Goal: Check status

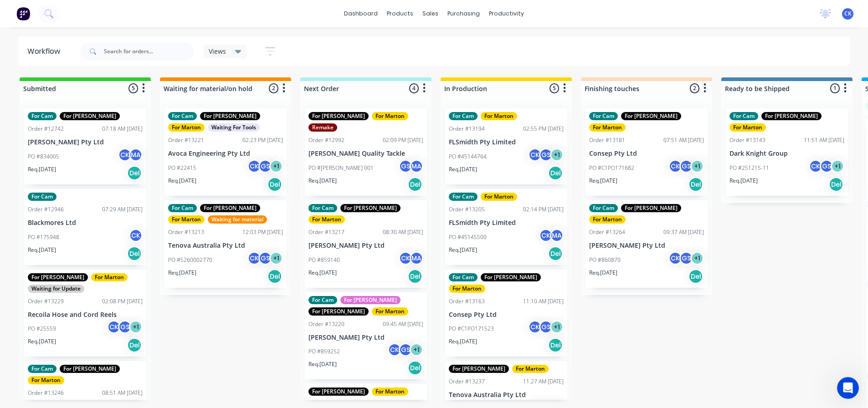
scroll to position [107, 0]
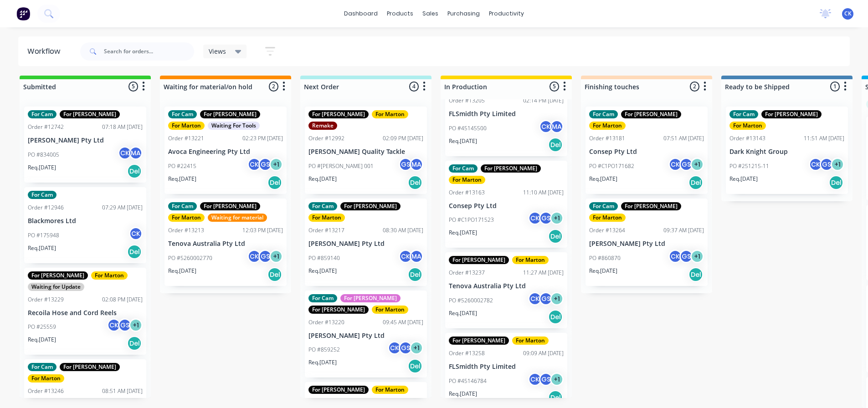
click at [377, 267] on div "Req. [DATE] Del" at bounding box center [366, 274] width 115 height 15
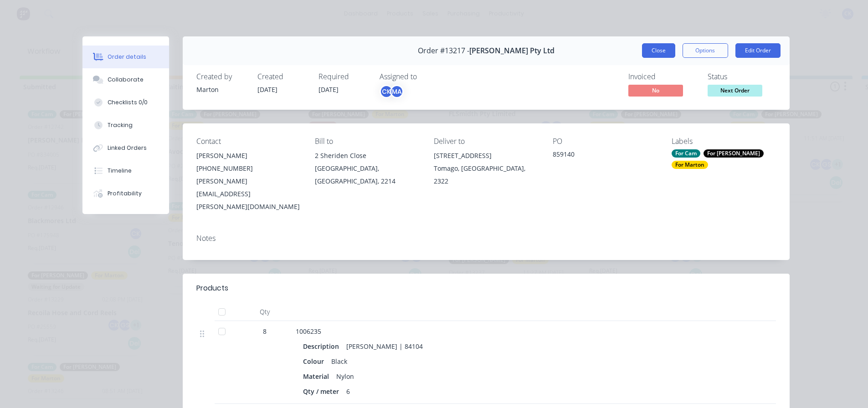
click at [657, 53] on button "Close" at bounding box center [658, 50] width 33 height 15
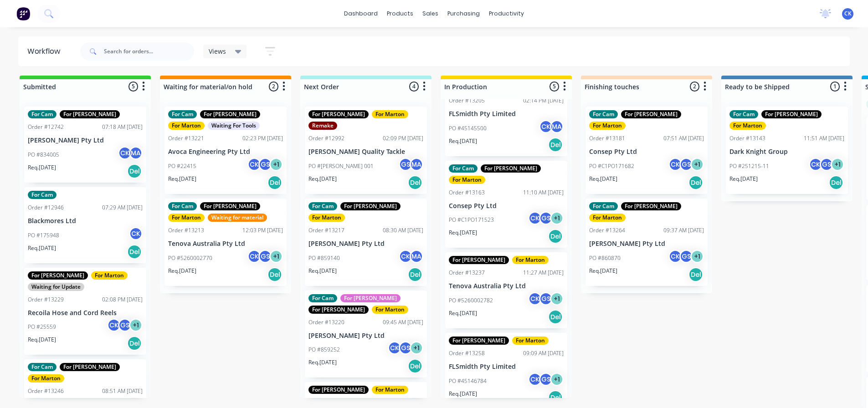
click at [223, 48] on span "Views" at bounding box center [217, 51] width 17 height 10
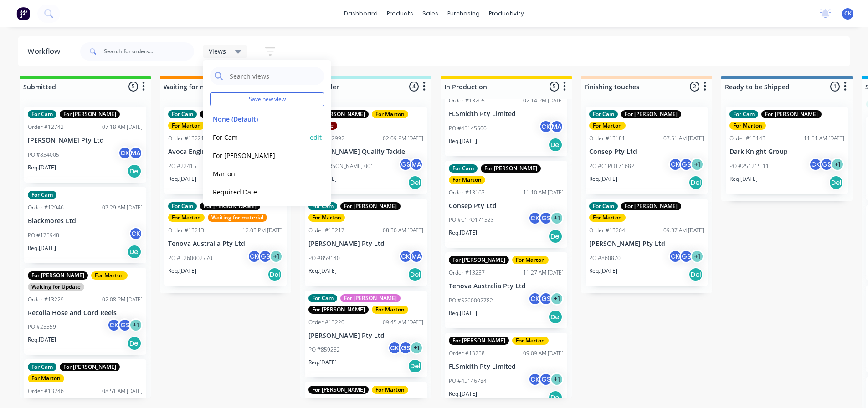
click at [238, 134] on button "For Cam" at bounding box center [258, 137] width 97 height 10
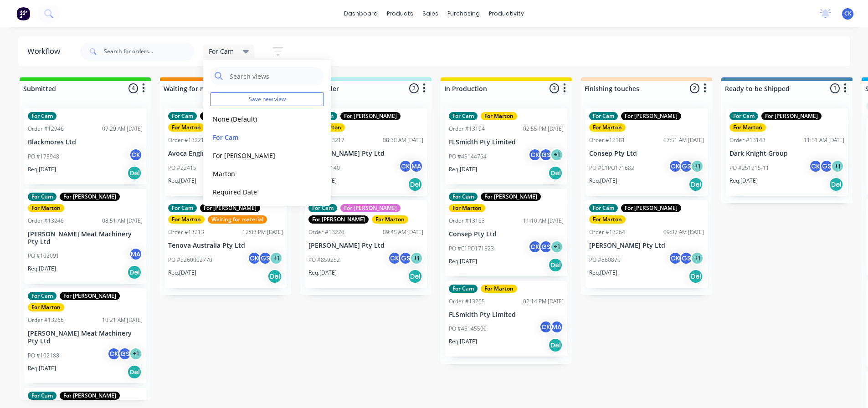
click at [388, 333] on div "Submitted 4 Sort By Created date Required date Order number Customer name Most …" at bounding box center [621, 243] width 1256 height 333
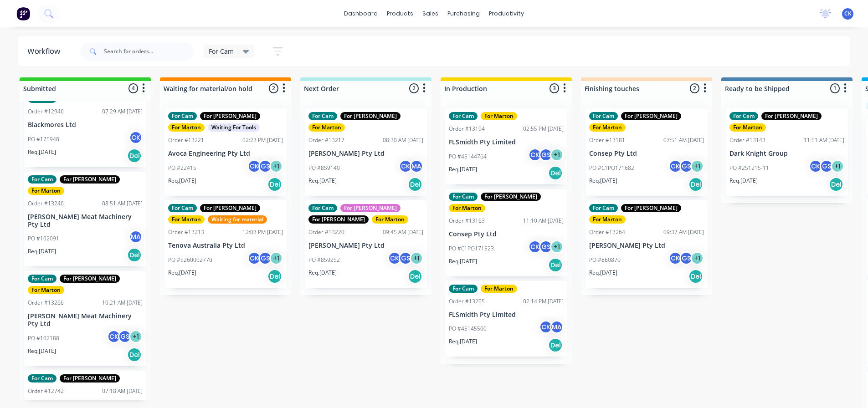
scroll to position [26, 0]
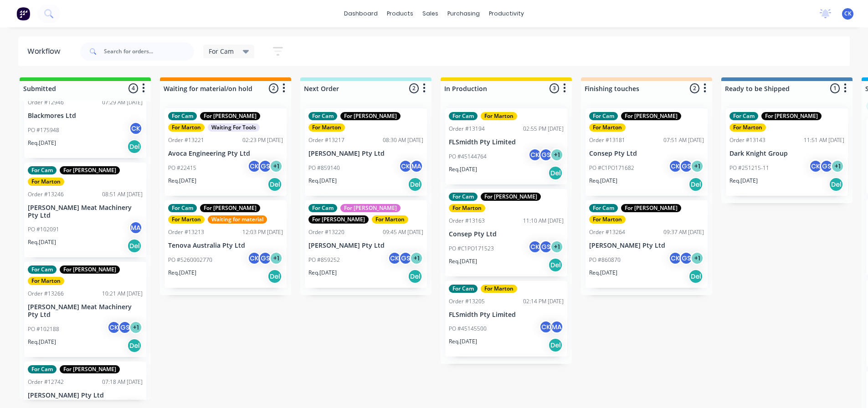
click at [84, 117] on p "Blackmores Ltd" at bounding box center [85, 116] width 115 height 8
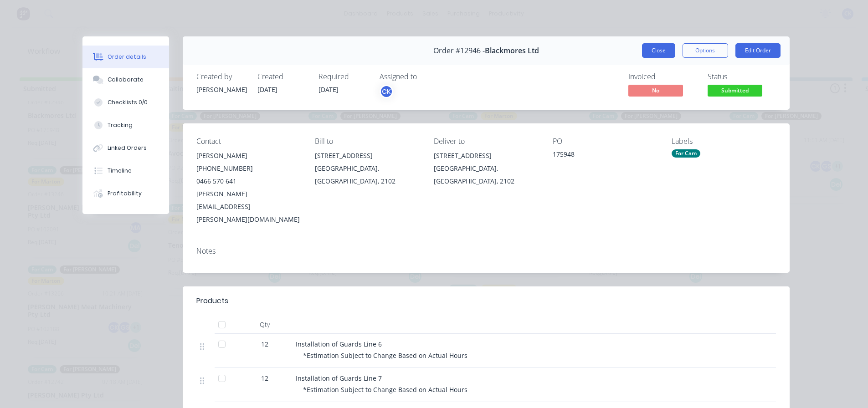
click at [671, 46] on button "Close" at bounding box center [658, 50] width 33 height 15
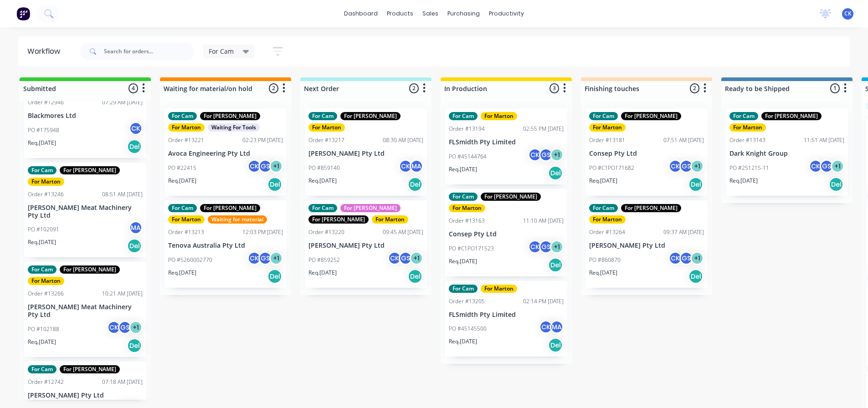
click at [68, 321] on div "PO #102188 CK GS + 1" at bounding box center [85, 329] width 115 height 17
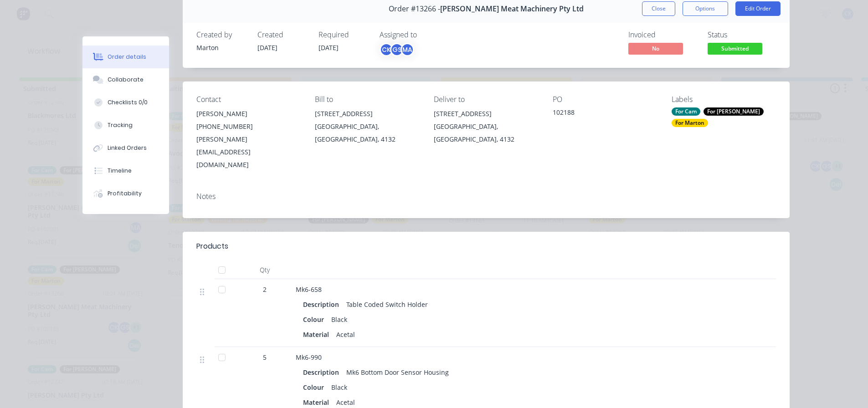
scroll to position [0, 0]
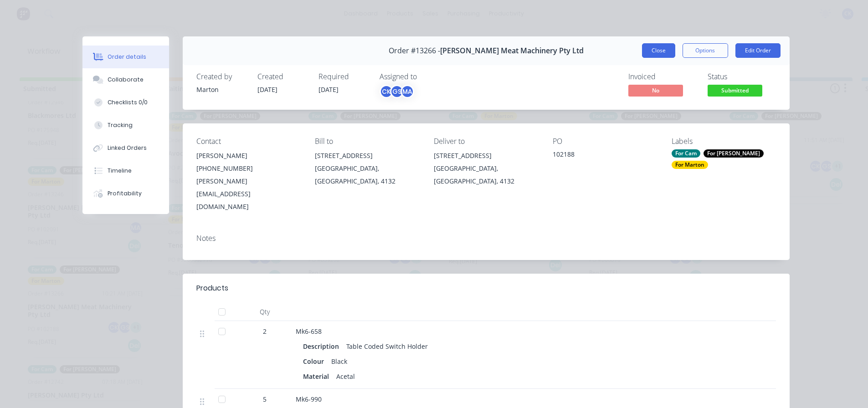
click at [656, 53] on button "Close" at bounding box center [658, 50] width 33 height 15
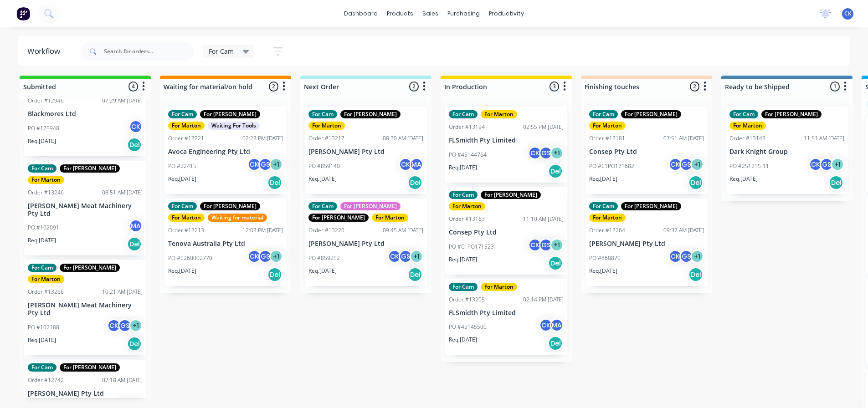
scroll to position [9, 0]
click at [55, 400] on div "PO #834005 CK MA" at bounding box center [85, 408] width 115 height 17
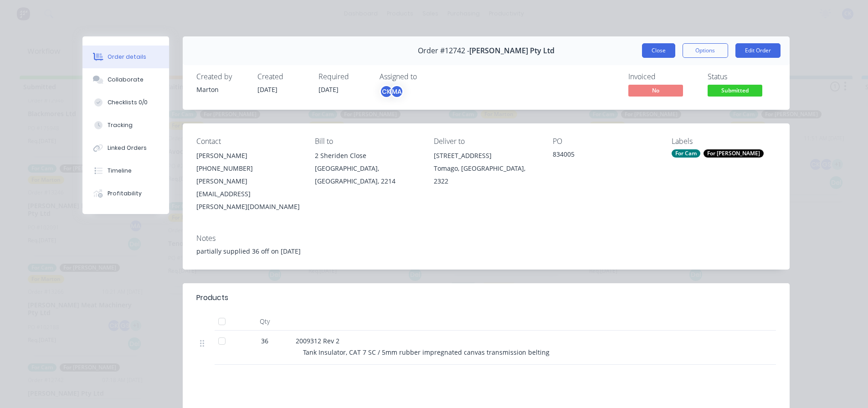
click at [643, 44] on button "Close" at bounding box center [658, 50] width 33 height 15
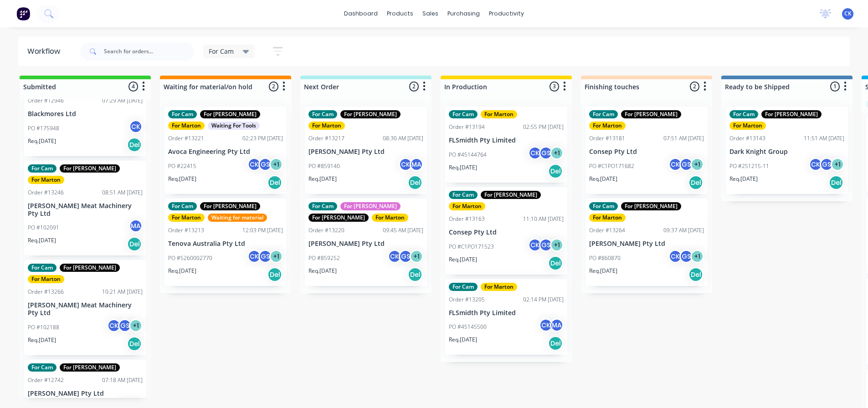
scroll to position [0, 0]
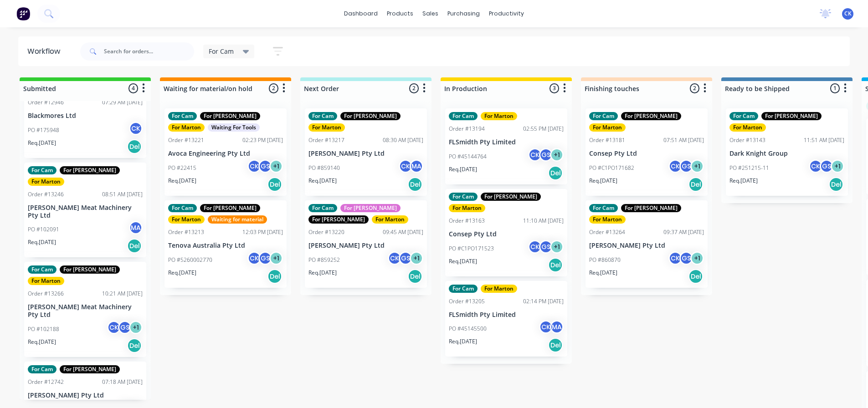
click at [242, 174] on div "PO #22415 CK GS + 1" at bounding box center [225, 168] width 115 height 17
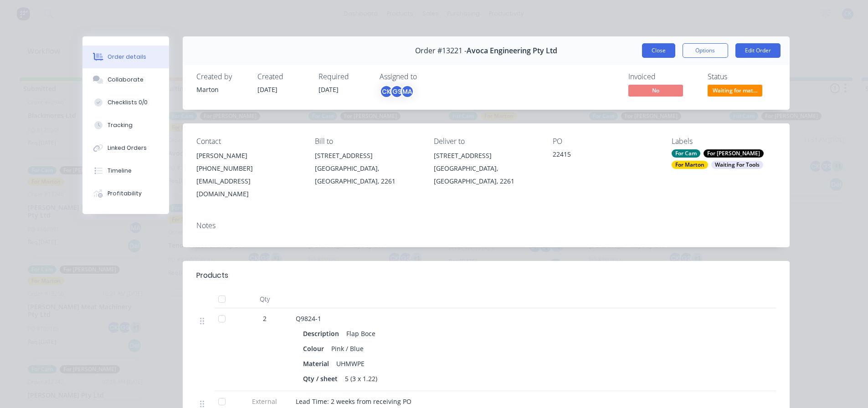
click at [654, 46] on button "Close" at bounding box center [658, 50] width 33 height 15
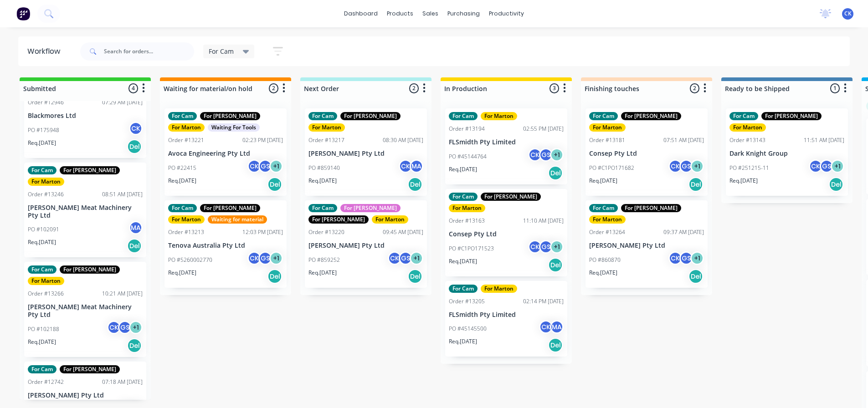
click at [229, 172] on div "PO #22415 CK GS + 1" at bounding box center [225, 168] width 115 height 17
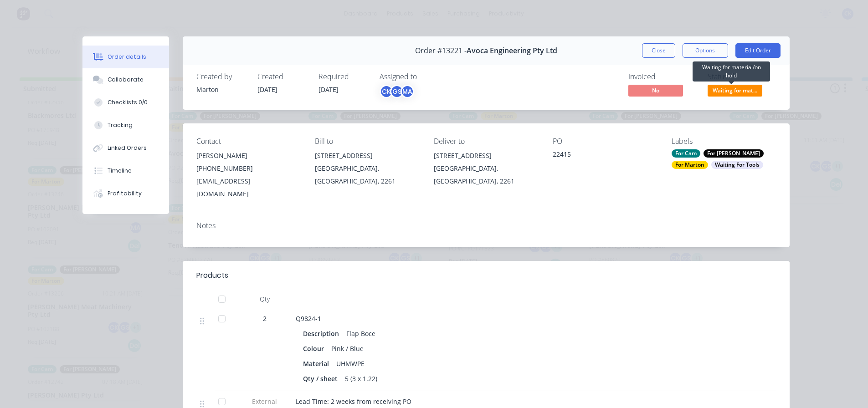
click at [727, 93] on span "Waiting for mat..." at bounding box center [735, 90] width 55 height 11
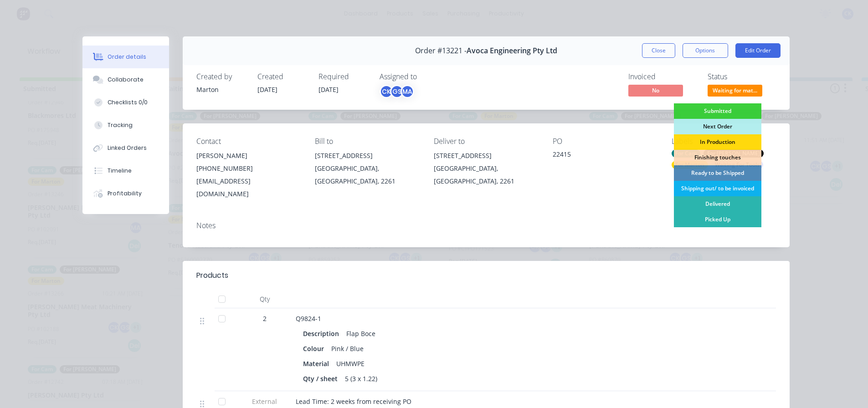
click at [700, 124] on div "Next Order" at bounding box center [718, 126] width 88 height 15
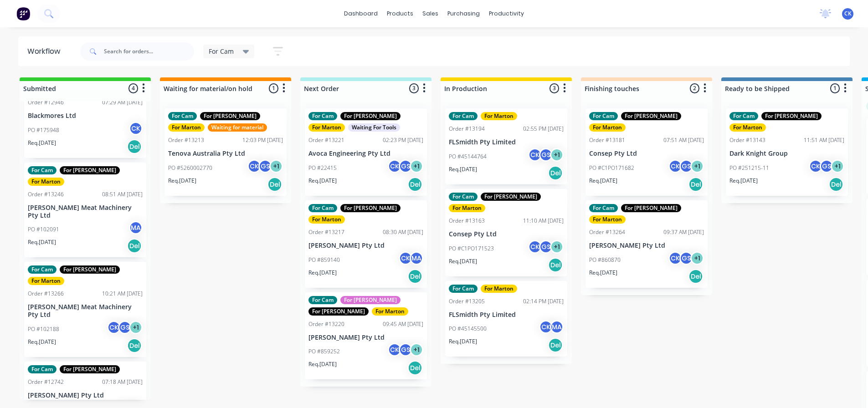
click at [348, 129] on div "Waiting For Tools" at bounding box center [374, 128] width 52 height 8
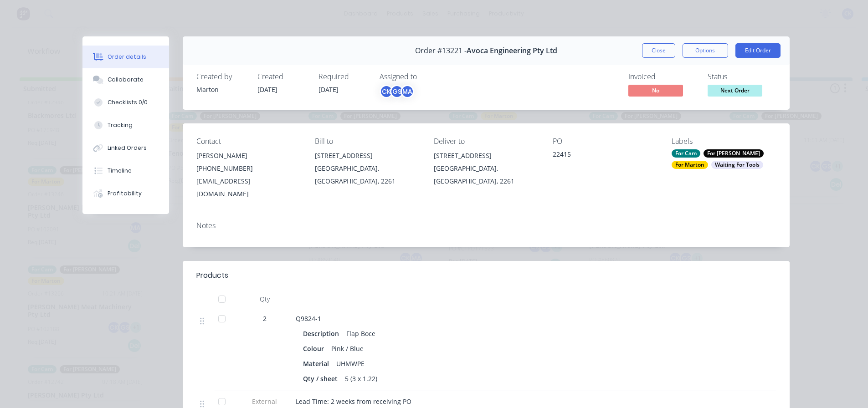
click at [717, 167] on div "Waiting For Tools" at bounding box center [738, 165] width 52 height 8
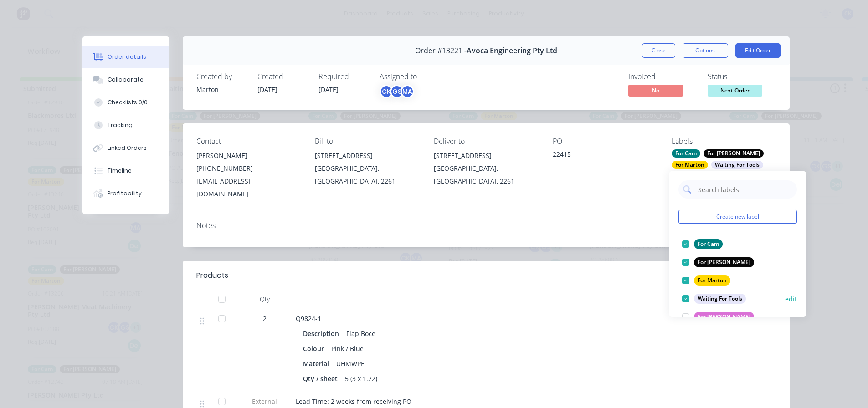
click at [685, 298] on div at bounding box center [686, 299] width 18 height 18
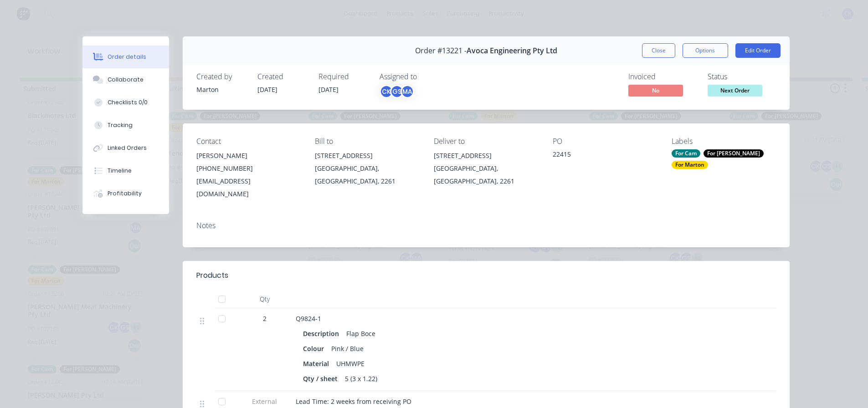
click at [620, 222] on div "Notes" at bounding box center [486, 226] width 580 height 9
click at [653, 48] on button "Close" at bounding box center [658, 50] width 33 height 15
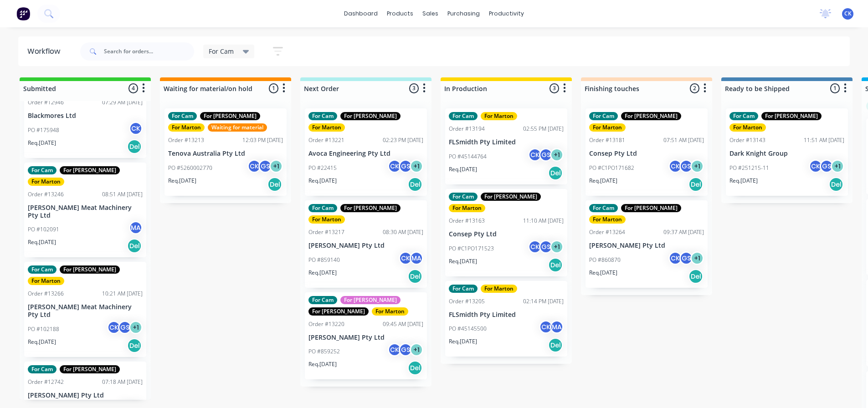
click at [360, 160] on div "PO #22415 CK GS + 1" at bounding box center [366, 168] width 115 height 17
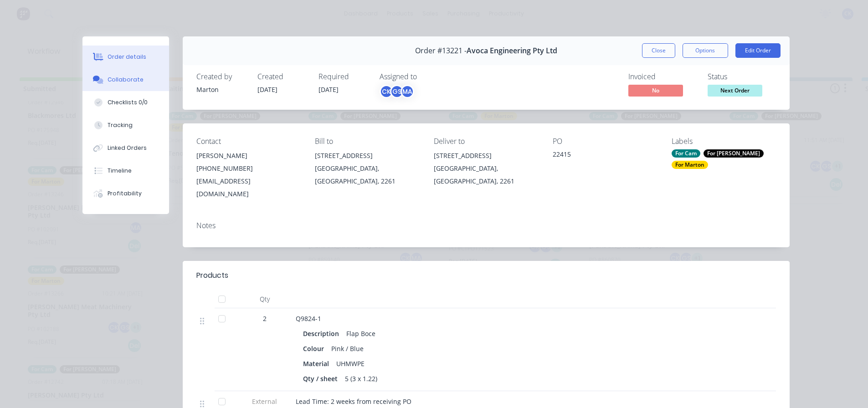
drag, startPoint x: 137, startPoint y: 81, endPoint x: 134, endPoint y: 86, distance: 5.7
click at [137, 81] on button "Collaborate" at bounding box center [126, 79] width 87 height 23
